Goal: Find specific page/section: Find specific page/section

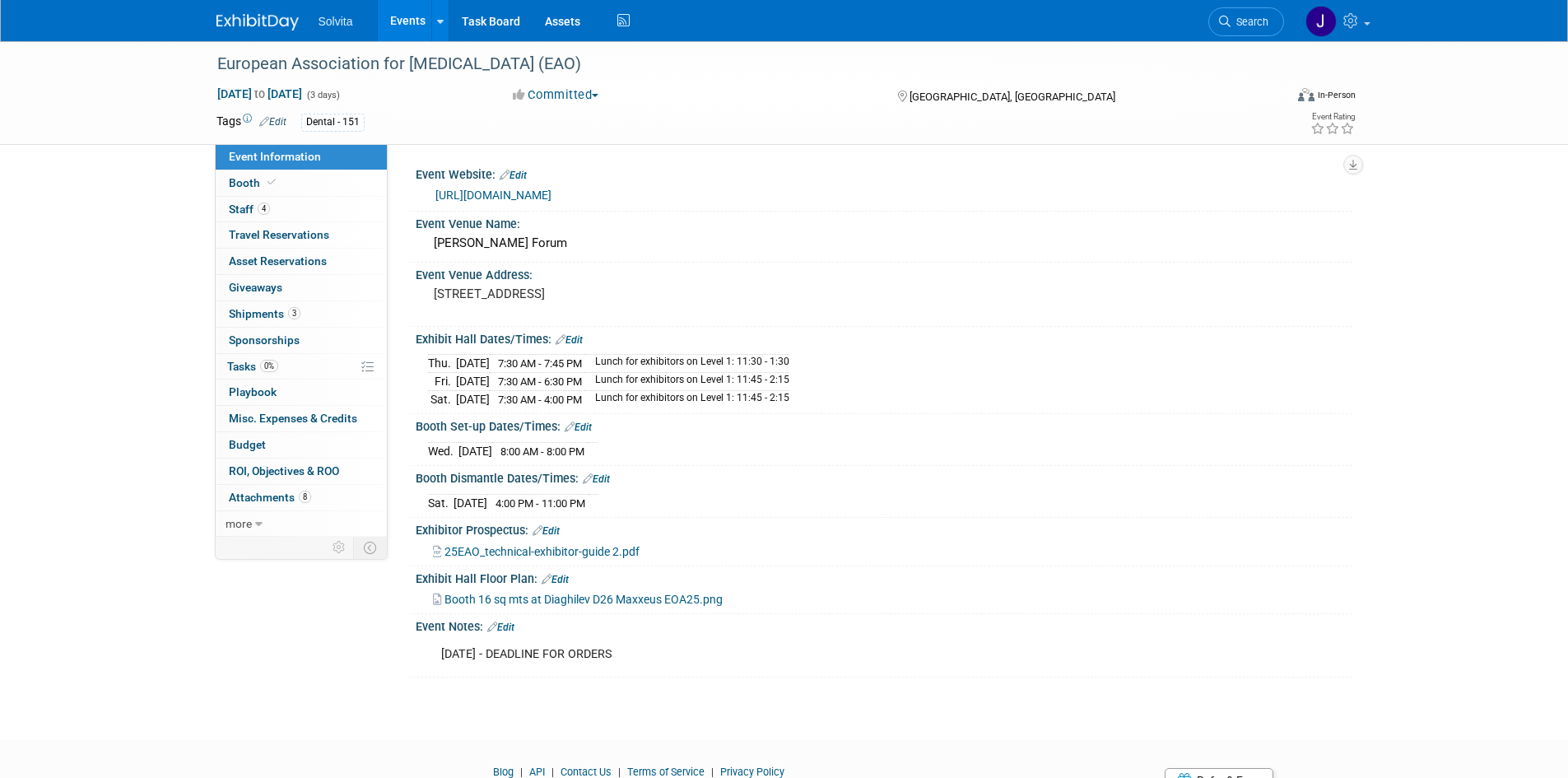
click at [260, 19] on img at bounding box center [257, 21] width 83 height 16
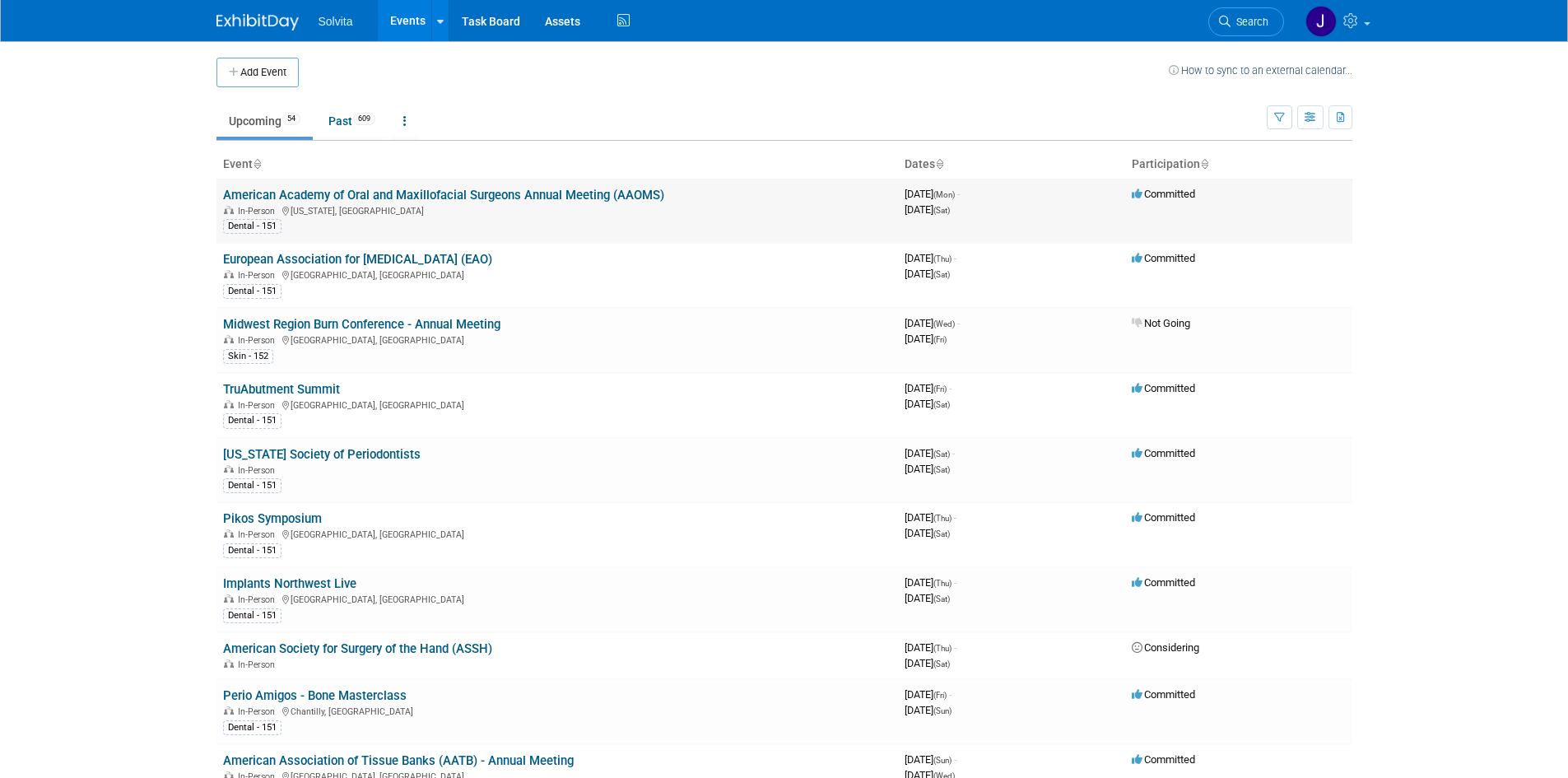
click at [320, 187] on link "American Academy of Oral and Maxillofacial Surgeons Annual Meeting (AAOMS)" at bounding box center [444, 194] width 441 height 14
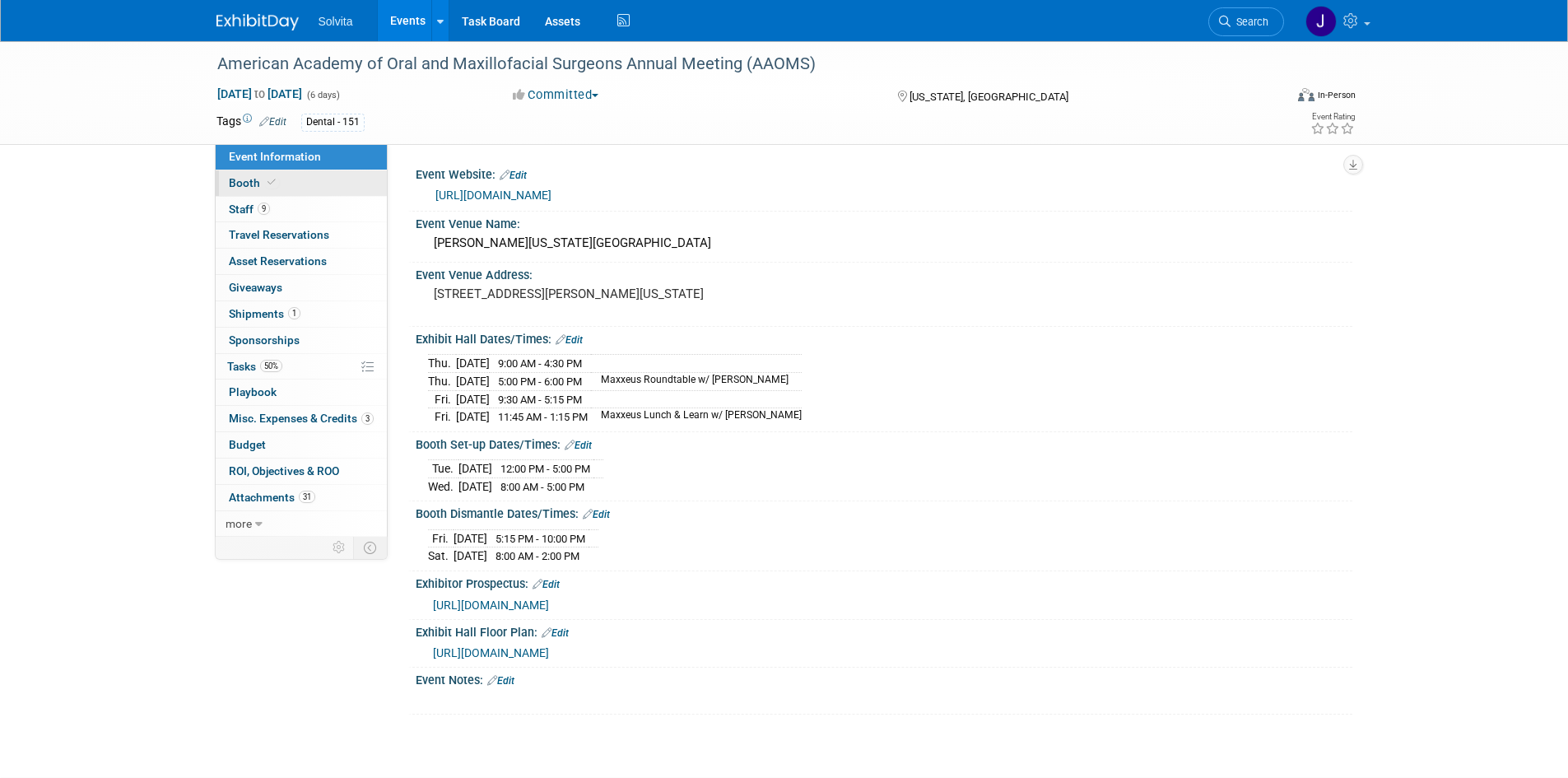
click at [241, 184] on span "Booth" at bounding box center [254, 182] width 50 height 13
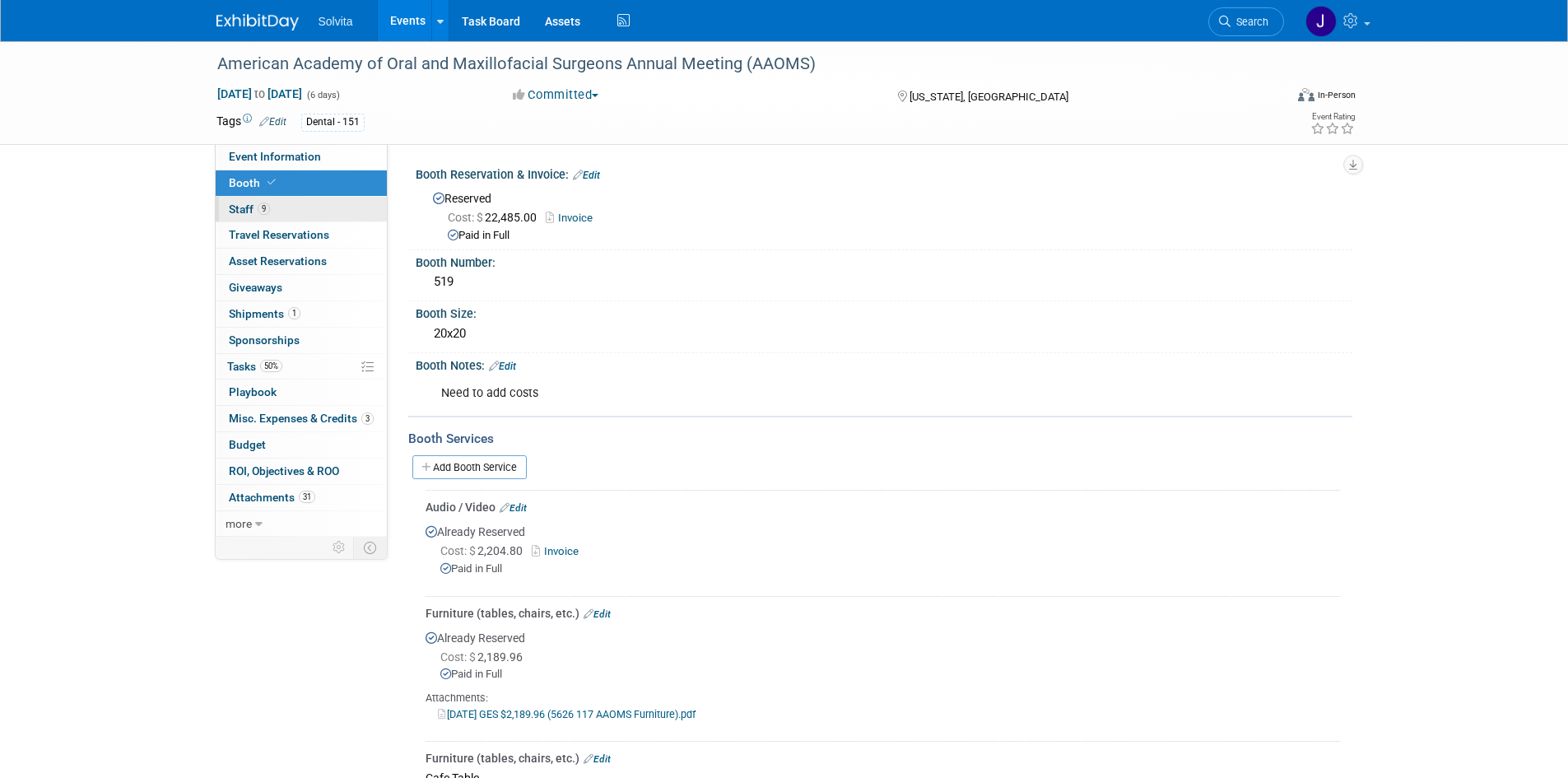
click at [236, 205] on span "Staff 9" at bounding box center [250, 209] width 41 height 13
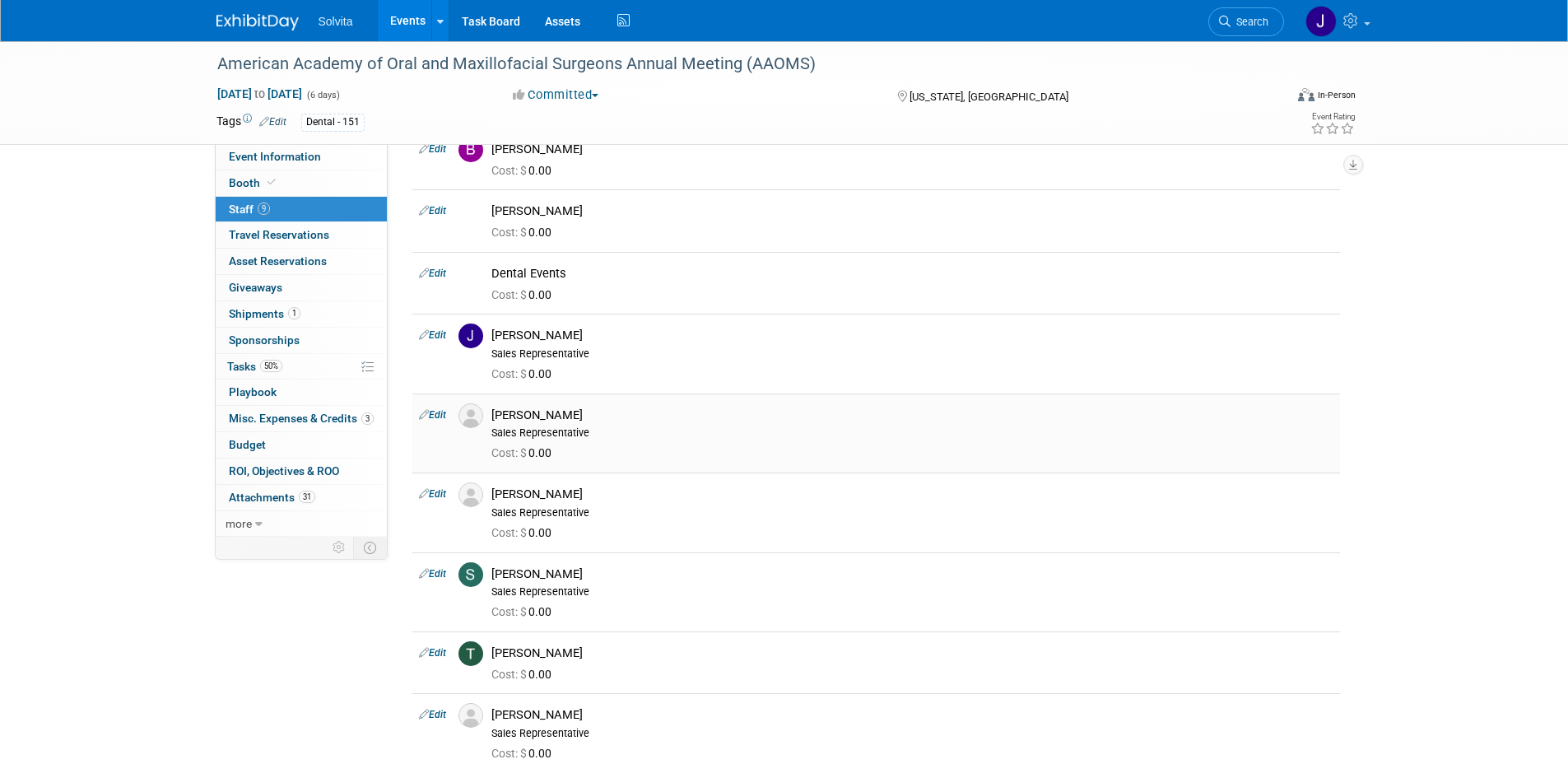
scroll to position [164, 0]
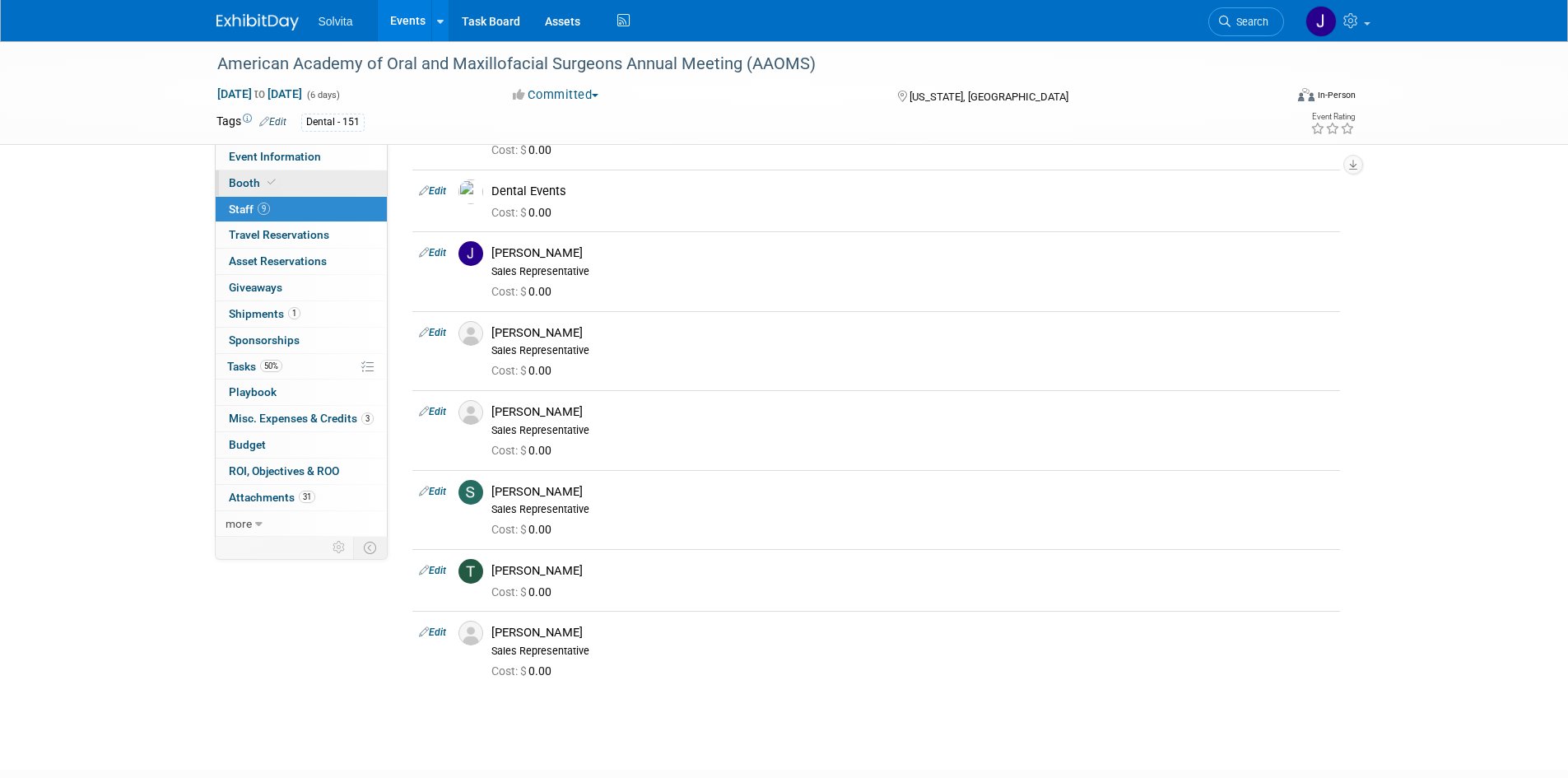
click at [258, 176] on link "Booth" at bounding box center [301, 183] width 171 height 26
